Goal: Task Accomplishment & Management: Complete application form

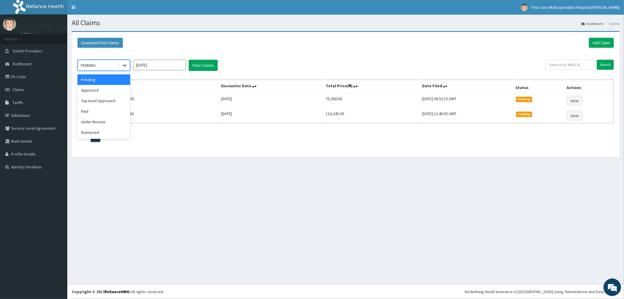
click at [121, 65] on div at bounding box center [124, 65] width 11 height 11
click at [113, 91] on div "Approved" at bounding box center [104, 90] width 53 height 11
click at [601, 42] on link "Add Claim" at bounding box center [601, 43] width 25 height 10
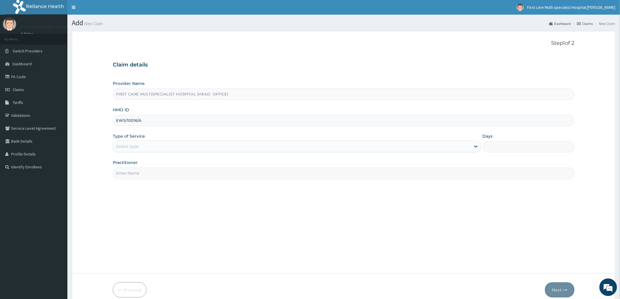
type input "EWS/10016/A"
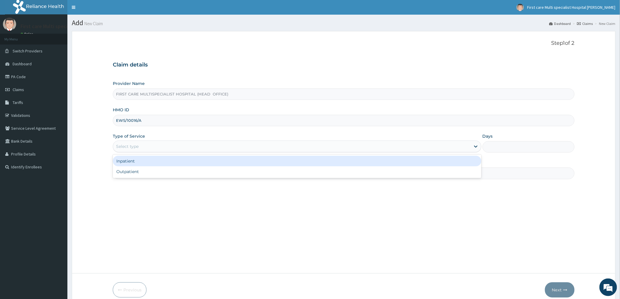
click at [119, 145] on div "Select type" at bounding box center [127, 146] width 23 height 6
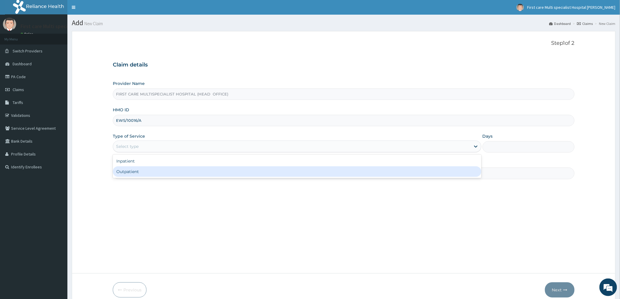
click at [124, 172] on div "Outpatient" at bounding box center [297, 171] width 368 height 11
type input "1"
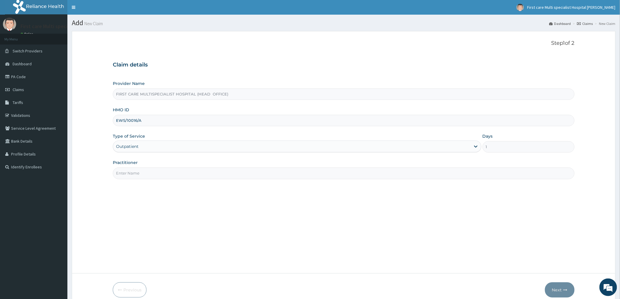
click at [124, 173] on input "Practitioner" at bounding box center [343, 172] width 461 height 11
type input "DOCTOR AJIBADE"
click at [551, 291] on button "Next" at bounding box center [560, 289] width 30 height 15
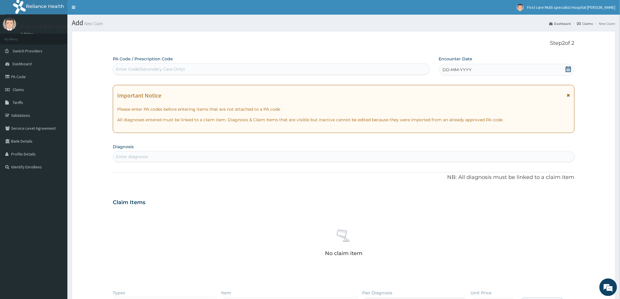
click at [131, 66] on div "Enter Code(Secondary Care Only)" at bounding box center [150, 69] width 69 height 6
paste input "PA/46C95D"
type input "PA/46C95D"
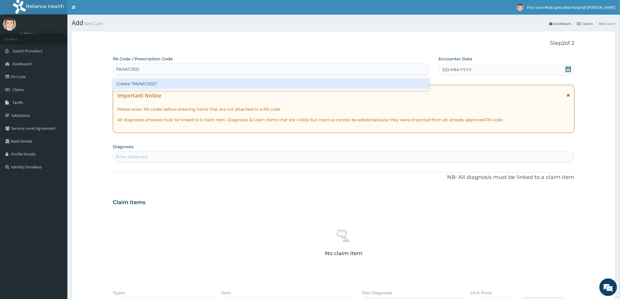
click at [128, 84] on div "Create "PA/46C95D"" at bounding box center [271, 83] width 316 height 11
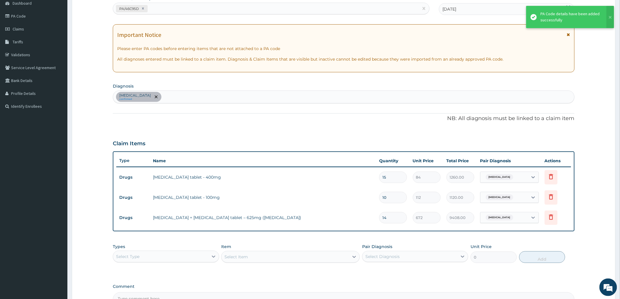
scroll to position [130, 0]
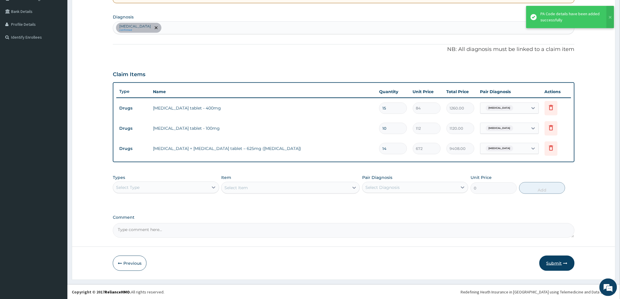
click at [558, 263] on button "Submit" at bounding box center [556, 263] width 35 height 15
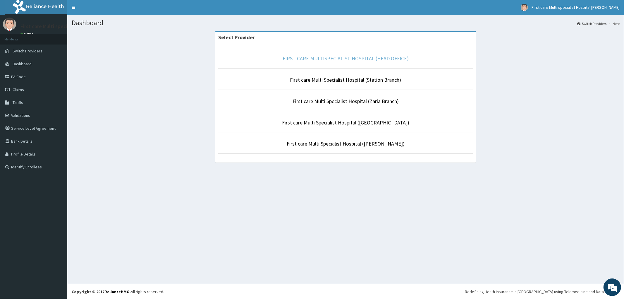
click at [329, 57] on link "FIRST CARE MULTISPECIALIST HOSPITAL (HEAD OFFICE)" at bounding box center [346, 58] width 126 height 7
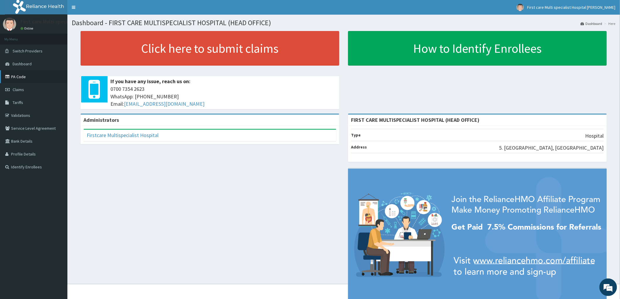
click at [20, 75] on link "PA Code" at bounding box center [33, 76] width 67 height 13
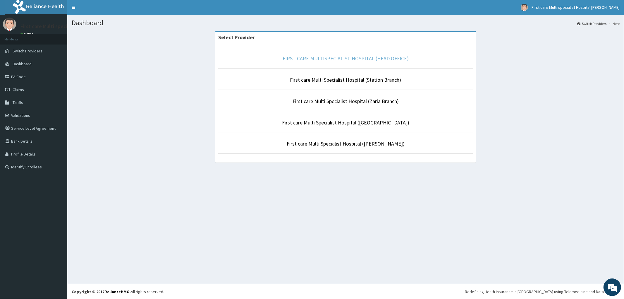
click at [326, 61] on link "FIRST CARE MULTISPECIALIST HOSPITAL (HEAD OFFICE)" at bounding box center [346, 58] width 126 height 7
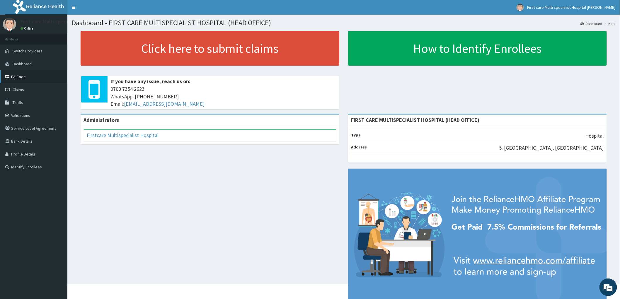
click at [13, 77] on link "PA Code" at bounding box center [33, 76] width 67 height 13
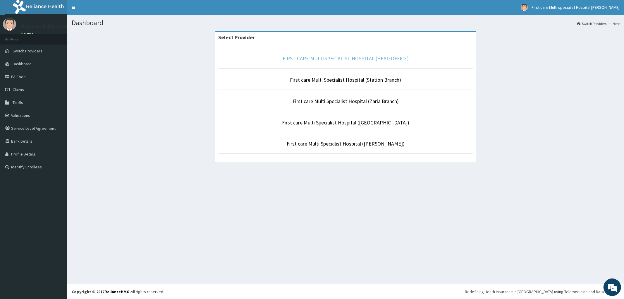
click at [314, 60] on link "FIRST CARE MULTISPECIALIST HOSPITAL (HEAD OFFICE)" at bounding box center [346, 58] width 126 height 7
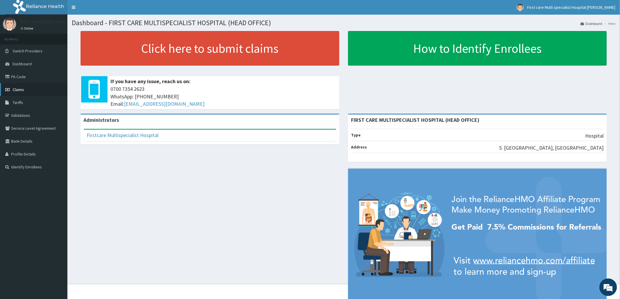
click at [20, 88] on span "Claims" at bounding box center [18, 89] width 11 height 5
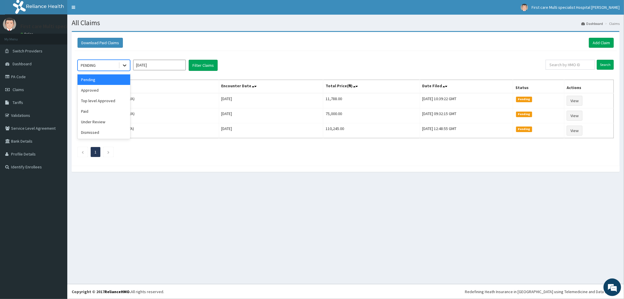
click at [122, 65] on icon at bounding box center [125, 65] width 6 height 6
click at [120, 91] on div "Approved" at bounding box center [104, 90] width 53 height 11
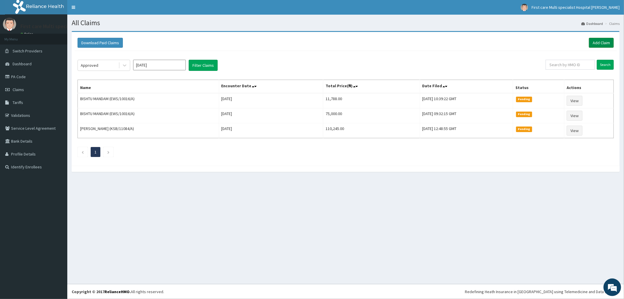
click at [601, 43] on link "Add Claim" at bounding box center [601, 43] width 25 height 10
click at [597, 42] on link "Add Claim" at bounding box center [601, 43] width 25 height 10
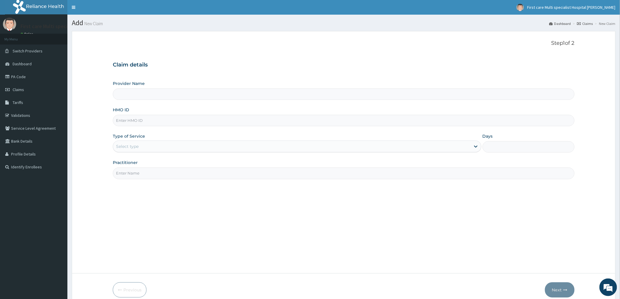
type input "FIRST CARE MULTISPECIALIST HOSPITAL (HEAD OFFICE)"
click at [122, 123] on input "HMO ID" at bounding box center [343, 120] width 461 height 11
paste input "PFM/10044/E"
type input "PFM/10044/E"
click at [153, 148] on div "Select type" at bounding box center [291, 146] width 357 height 9
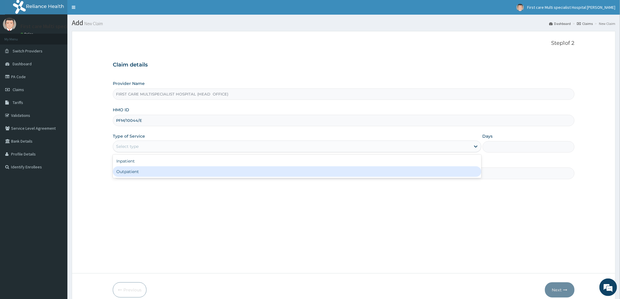
click at [149, 173] on div "Outpatient" at bounding box center [297, 171] width 368 height 11
type input "1"
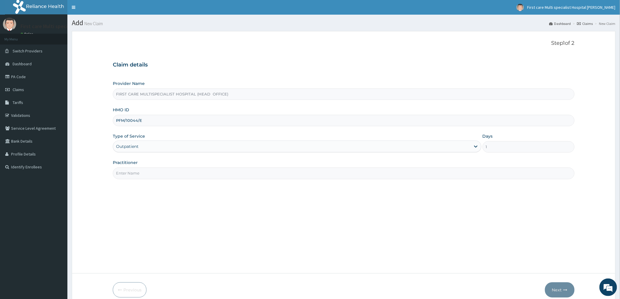
click at [148, 177] on input "Practitioner" at bounding box center [343, 172] width 461 height 11
click at [163, 178] on input "DR. [GEOGRAPHIC_DATA]" at bounding box center [343, 172] width 461 height 11
type input "[PERSON_NAME]"
click at [553, 289] on button "Next" at bounding box center [560, 289] width 30 height 15
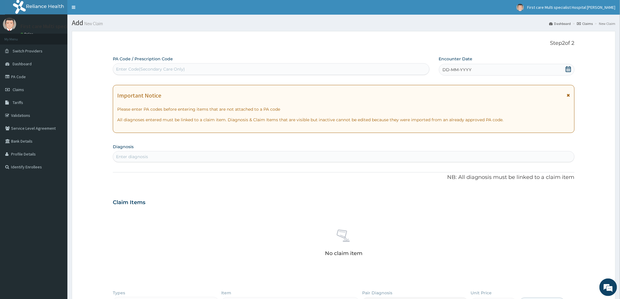
click at [126, 65] on div "Enter Code(Secondary Care Only)" at bounding box center [271, 68] width 316 height 9
paste input "PA/5D2321"
type input "PA/5D2321"
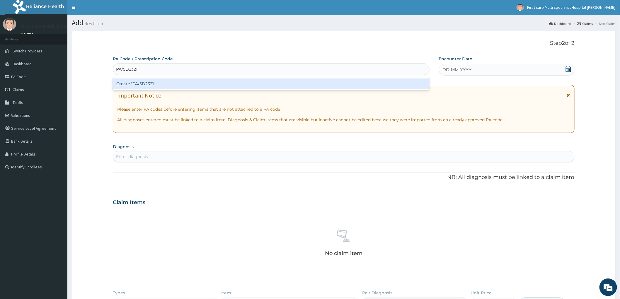
click at [128, 84] on div "Create "PA/5D2321"" at bounding box center [271, 83] width 316 height 11
